Goal: Find contact information: Find contact information

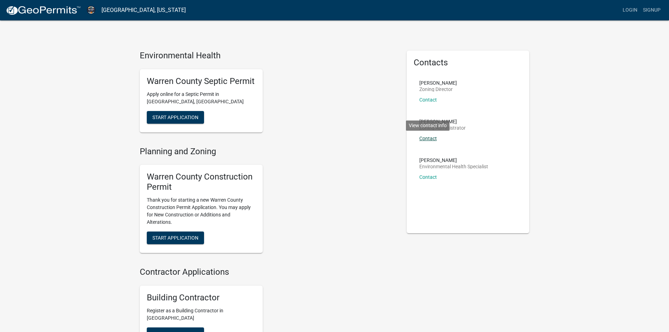
click at [428, 138] on link "Contact" at bounding box center [428, 139] width 18 height 6
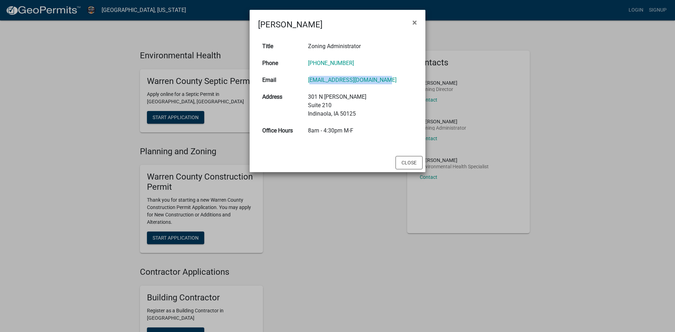
drag, startPoint x: 385, startPoint y: 82, endPoint x: 314, endPoint y: 84, distance: 71.4
click at [314, 84] on td "[EMAIL_ADDRESS][DOMAIN_NAME]" at bounding box center [360, 80] width 113 height 17
copy link "[EMAIL_ADDRESS][DOMAIN_NAME]"
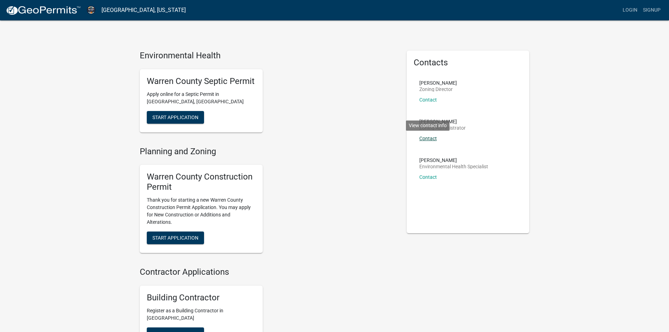
click at [429, 139] on link "Contact" at bounding box center [428, 139] width 18 height 6
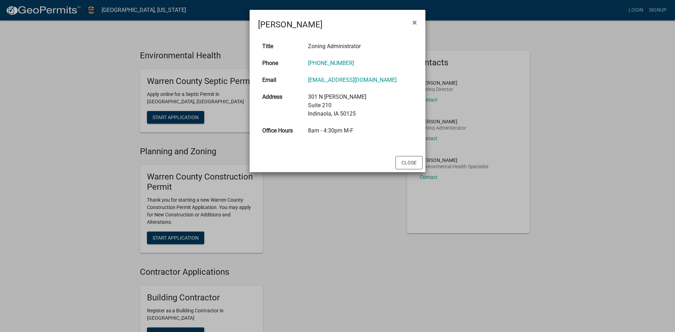
drag, startPoint x: 415, startPoint y: 24, endPoint x: 500, endPoint y: 10, distance: 86.5
click at [417, 24] on button "×" at bounding box center [414, 23] width 16 height 20
